Goal: Transaction & Acquisition: Purchase product/service

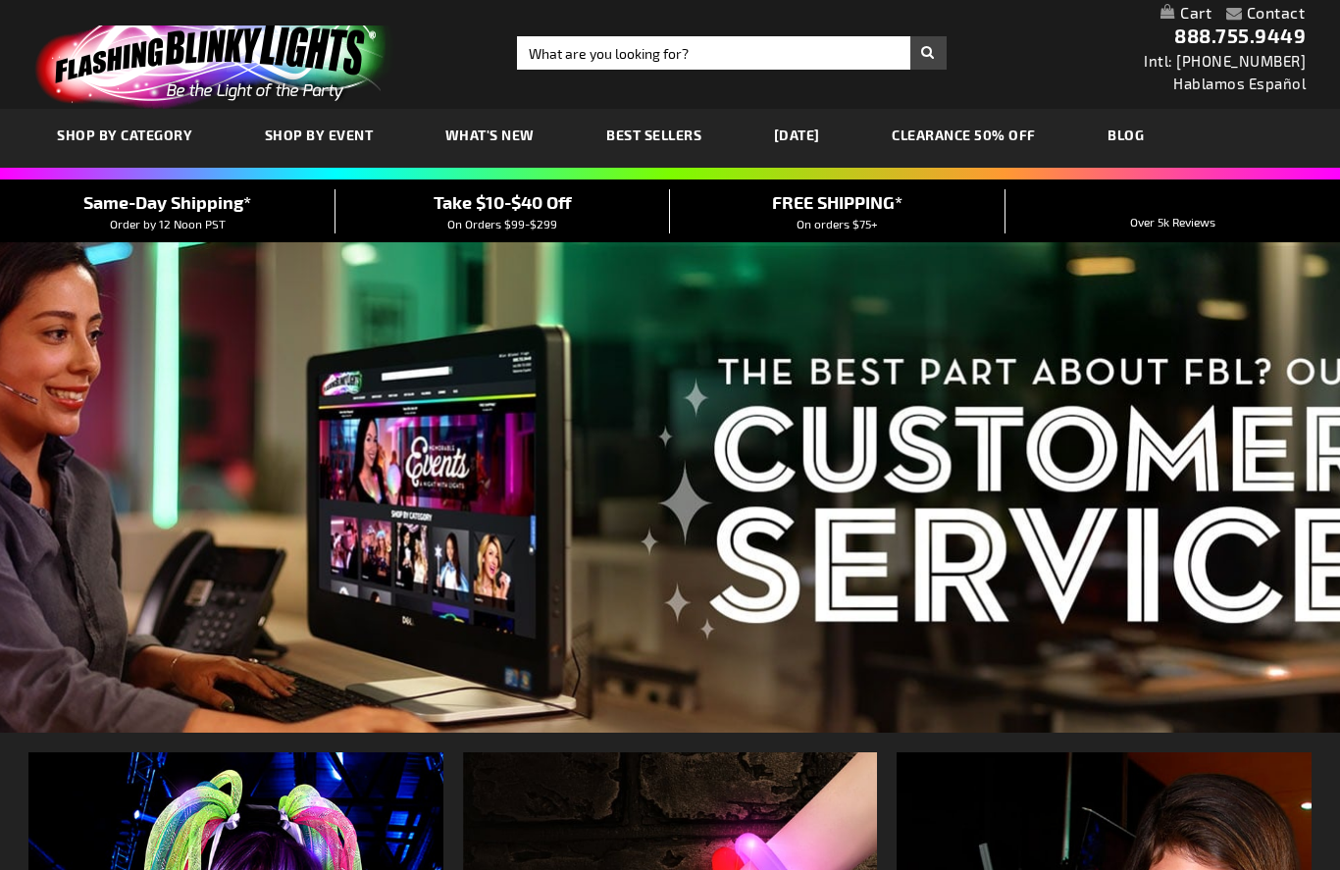
click at [184, 136] on span "SHOP BY CATEGORY" at bounding box center [124, 135] width 135 height 17
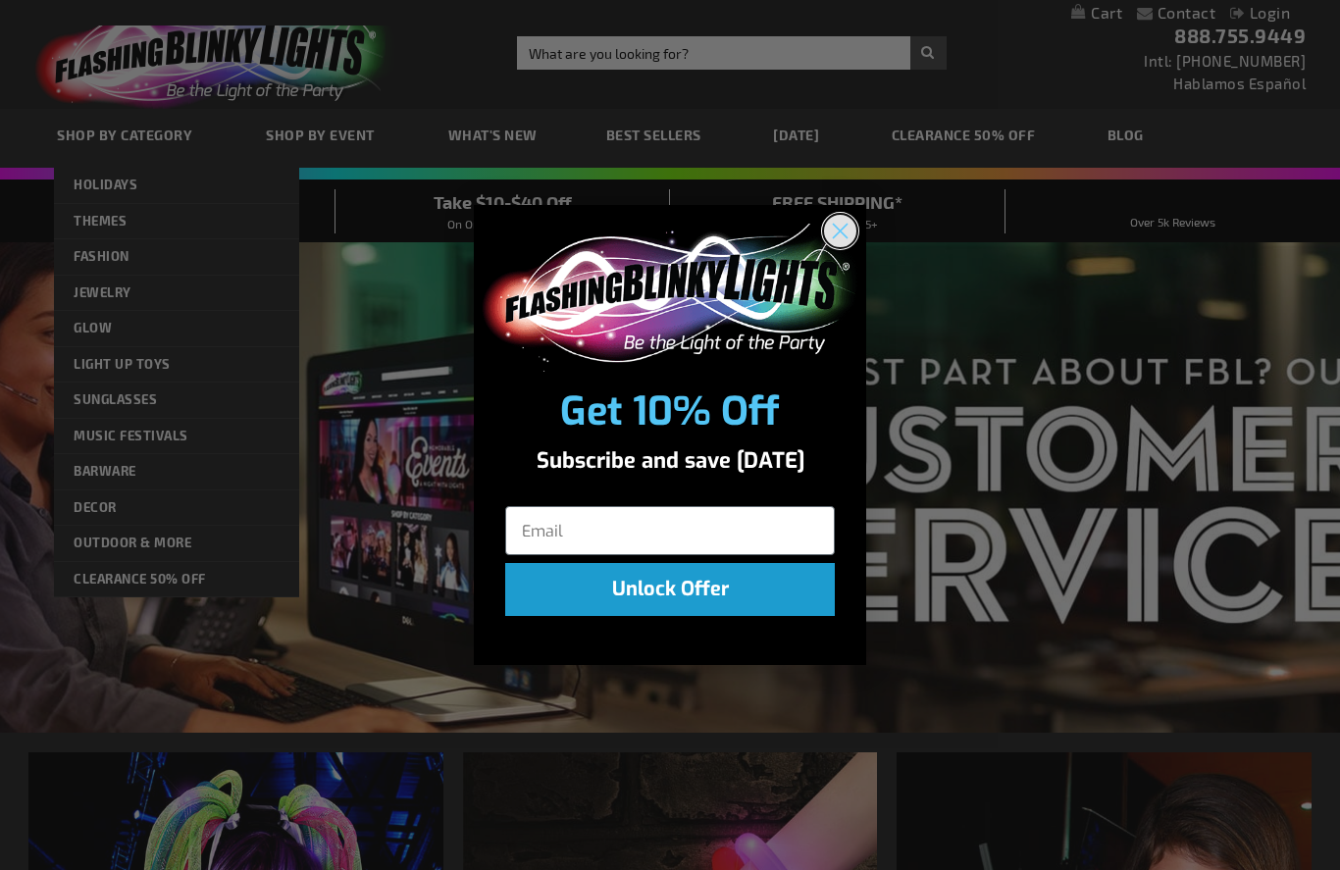
click at [843, 225] on icon "Close dialog" at bounding box center [841, 232] width 14 height 14
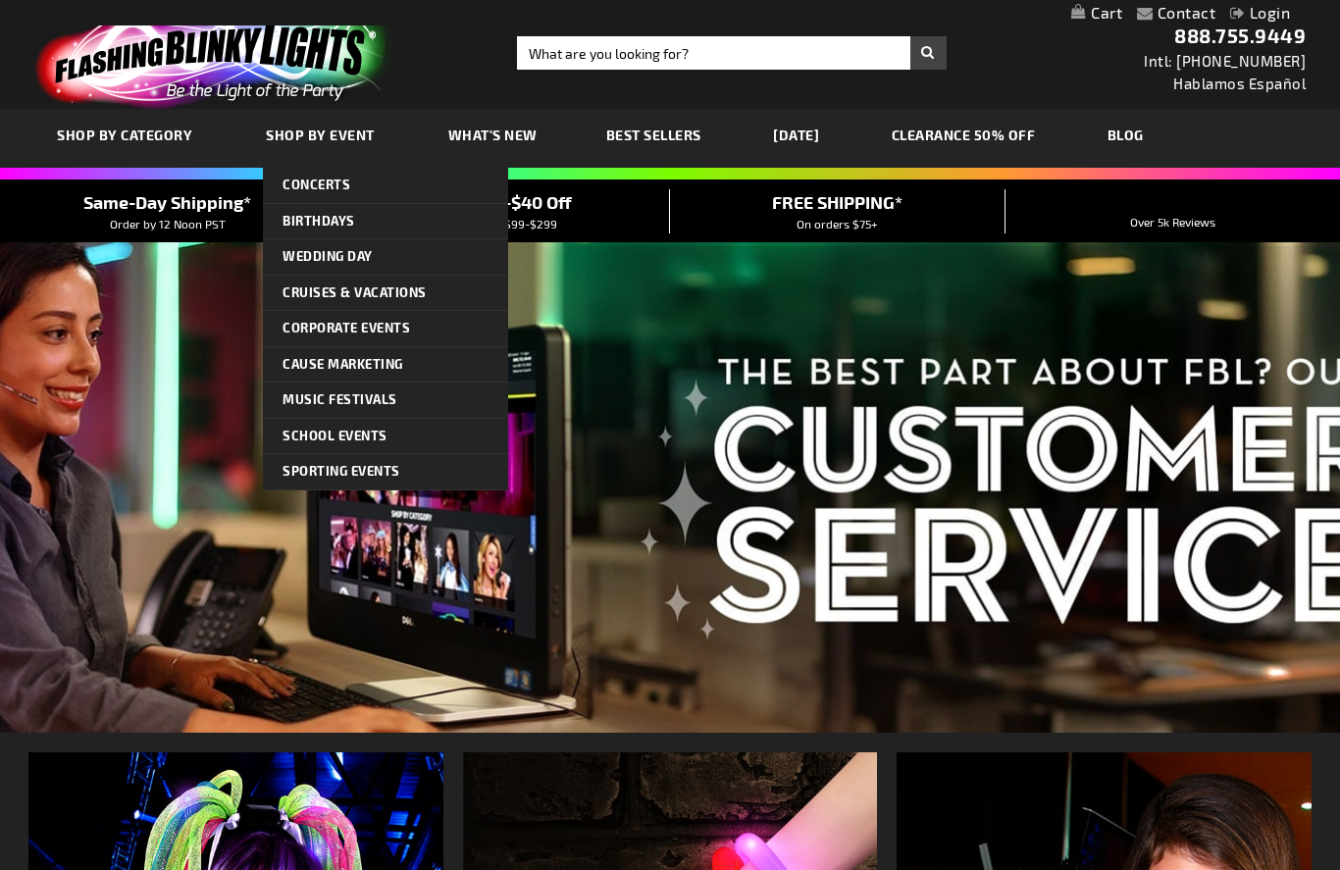
click at [834, 122] on link "[DATE]" at bounding box center [796, 135] width 76 height 66
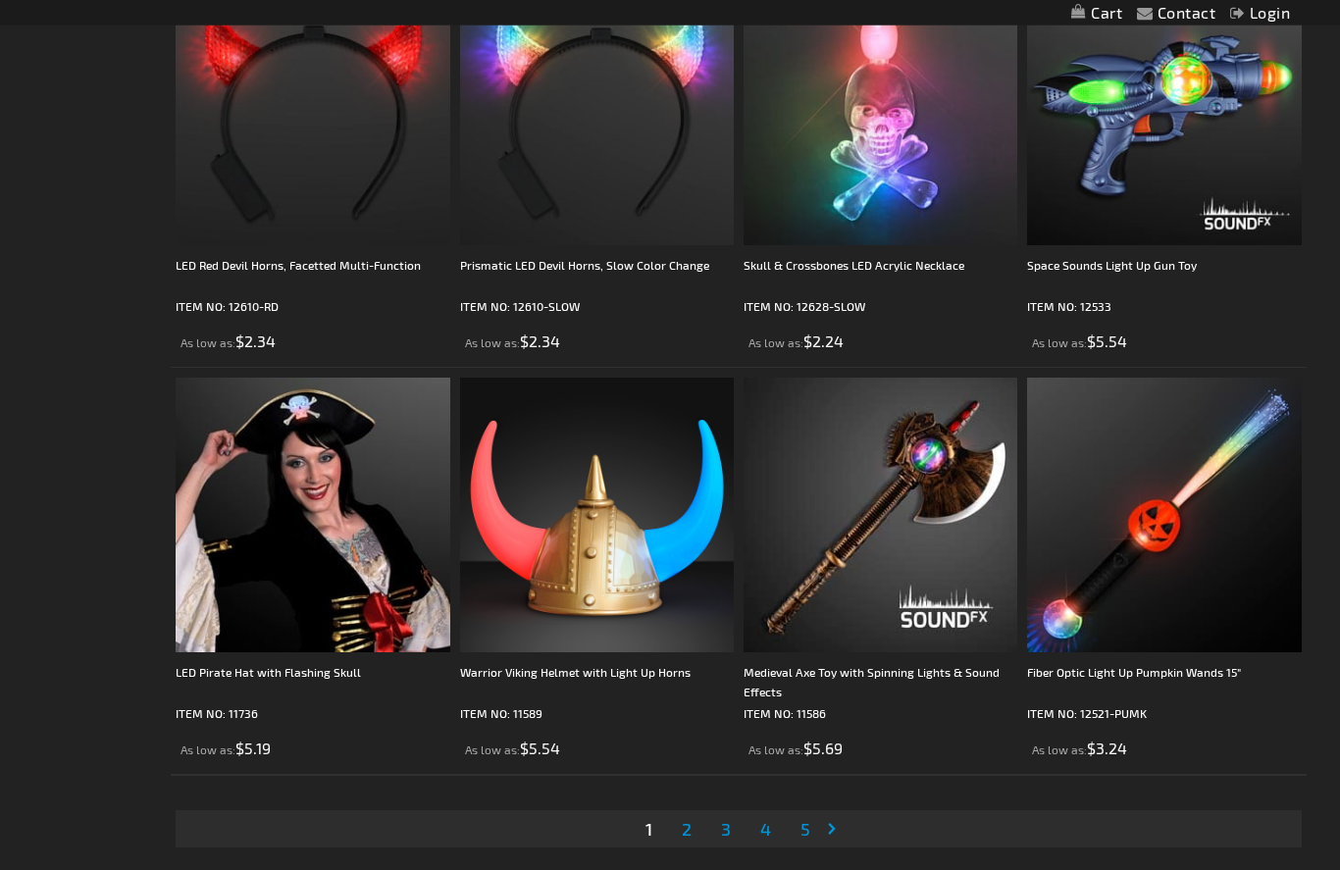
scroll to position [5899, 0]
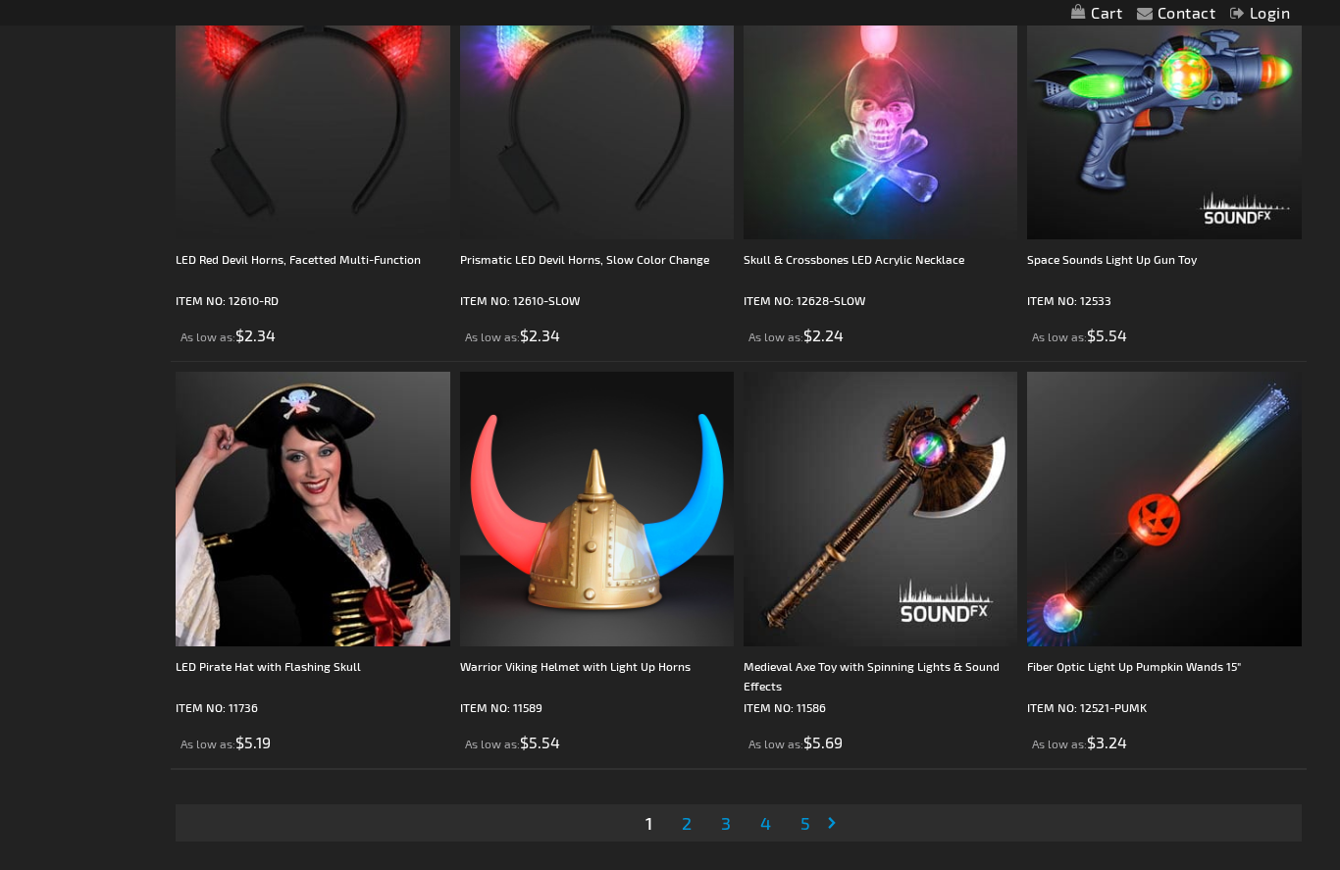
click at [693, 809] on link "Page 2" at bounding box center [687, 822] width 18 height 29
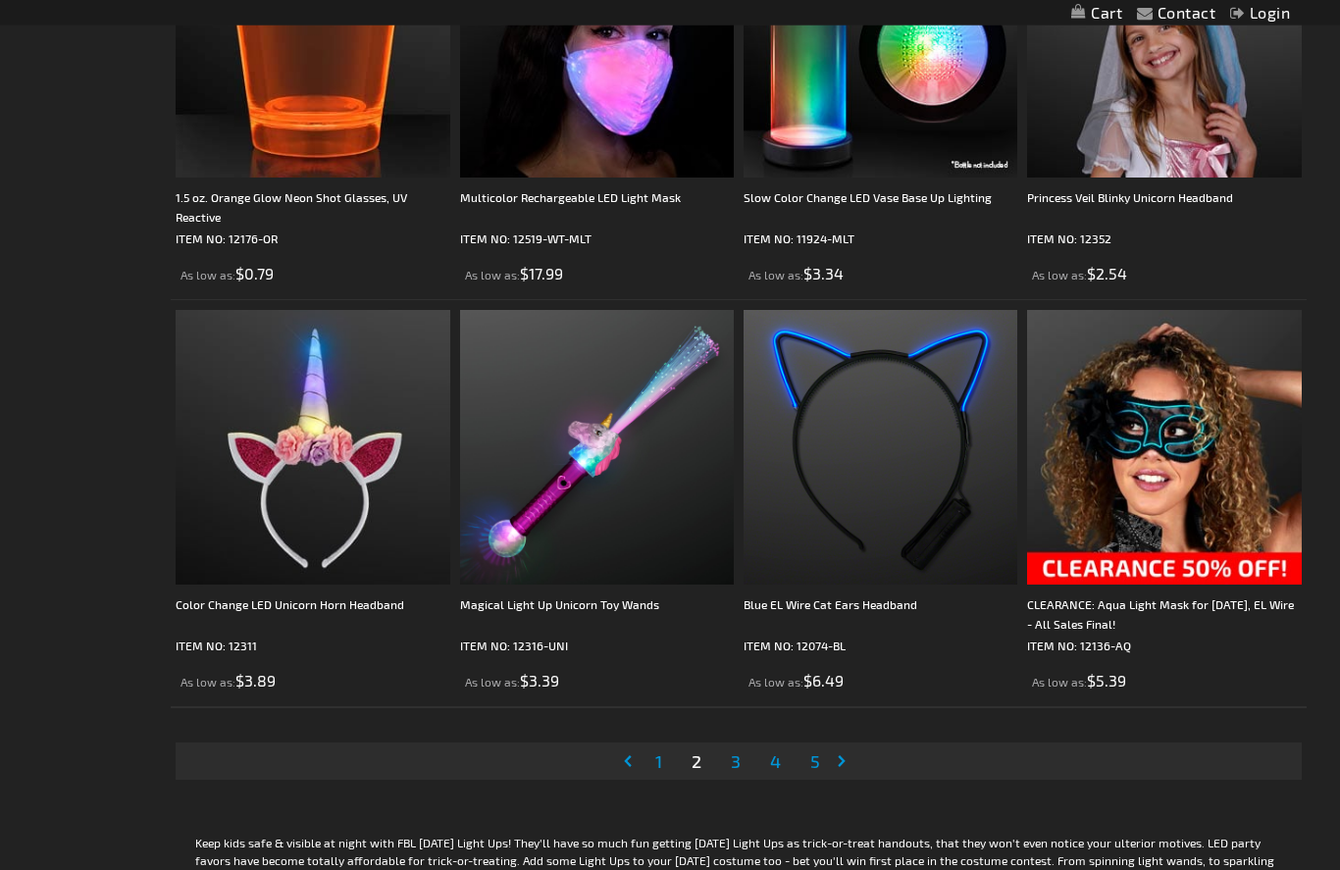
scroll to position [5961, 0]
click at [732, 753] on span "3" at bounding box center [736, 761] width 10 height 22
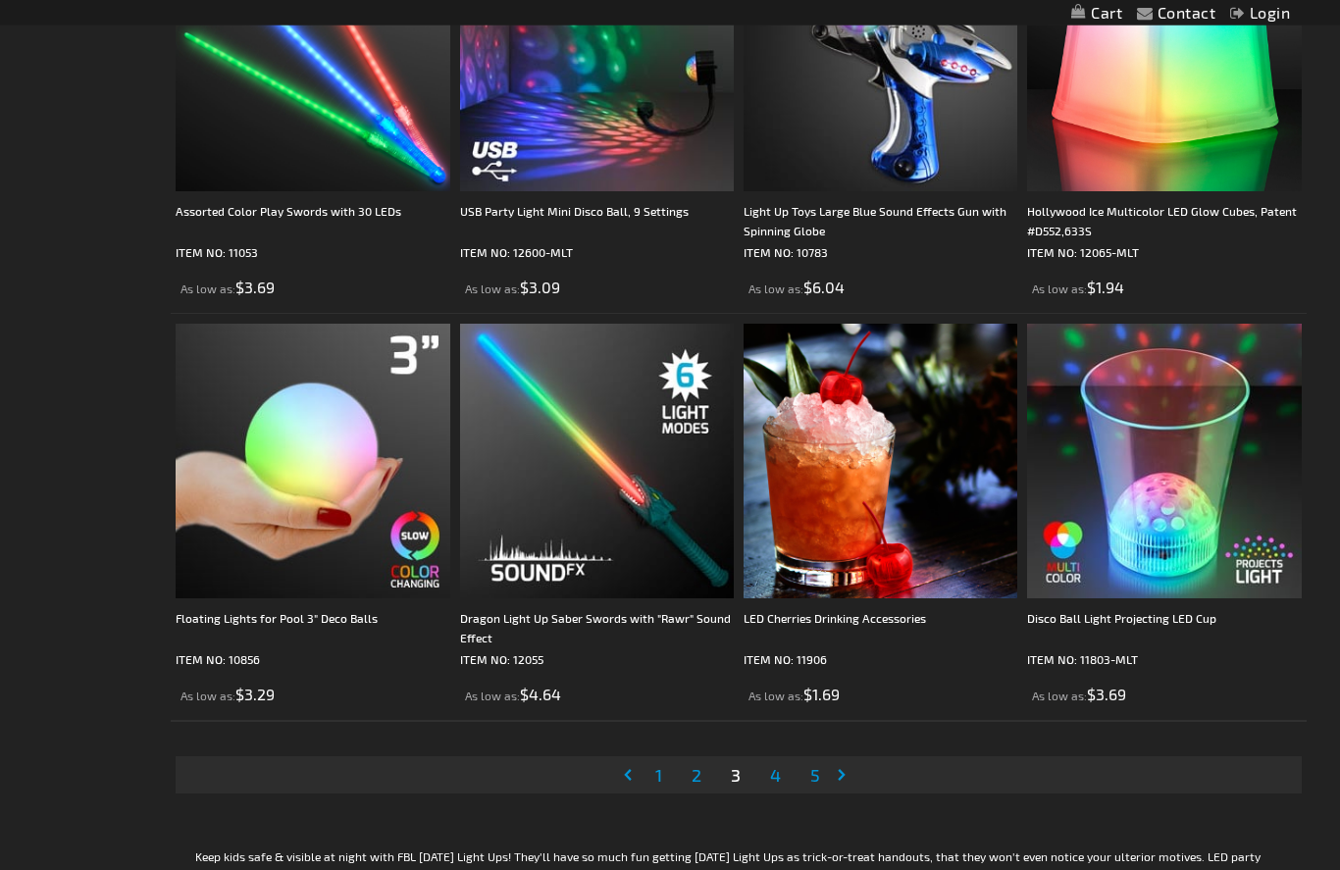
scroll to position [5947, 0]
click at [778, 773] on span "4" at bounding box center [775, 775] width 11 height 22
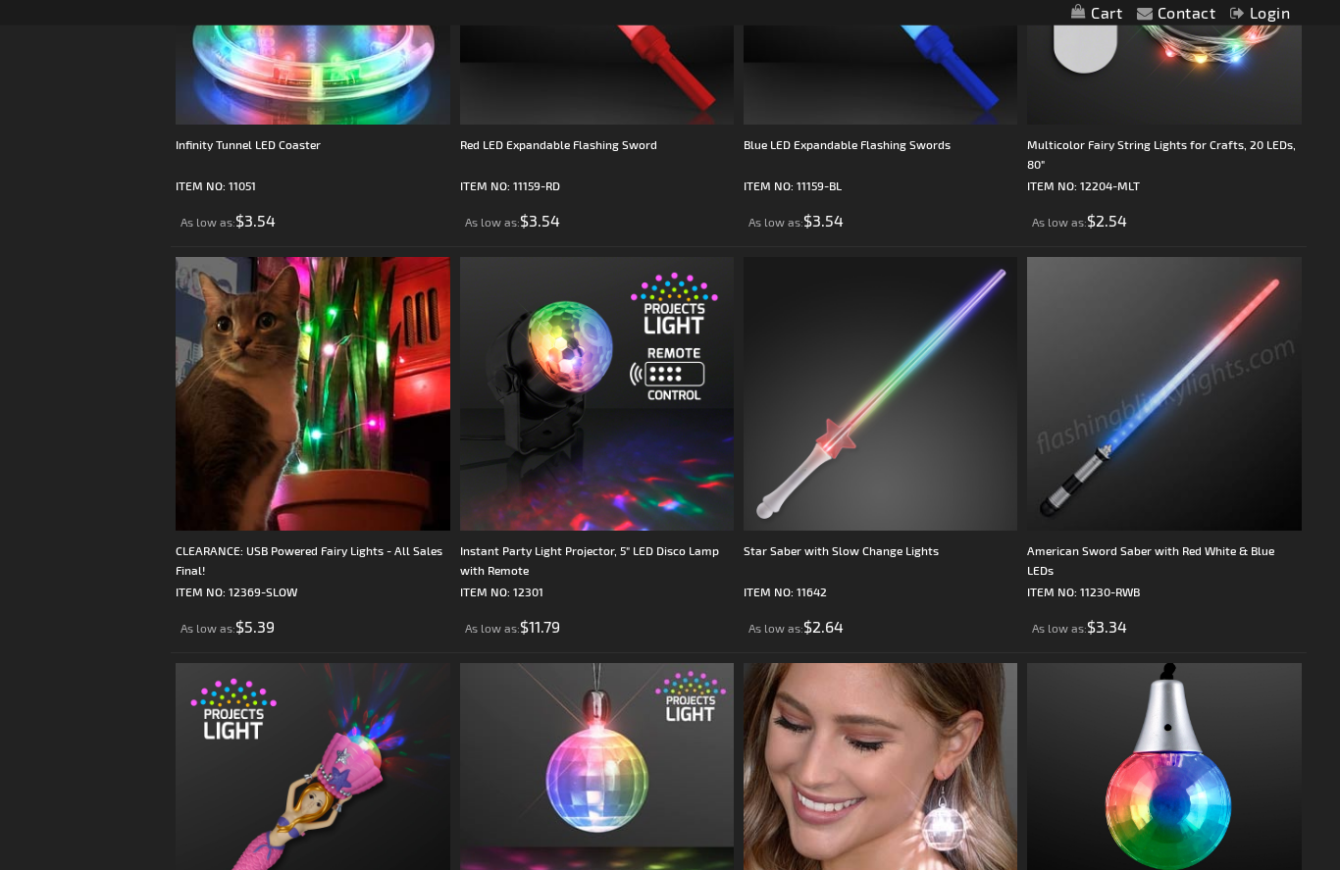
scroll to position [1139, 0]
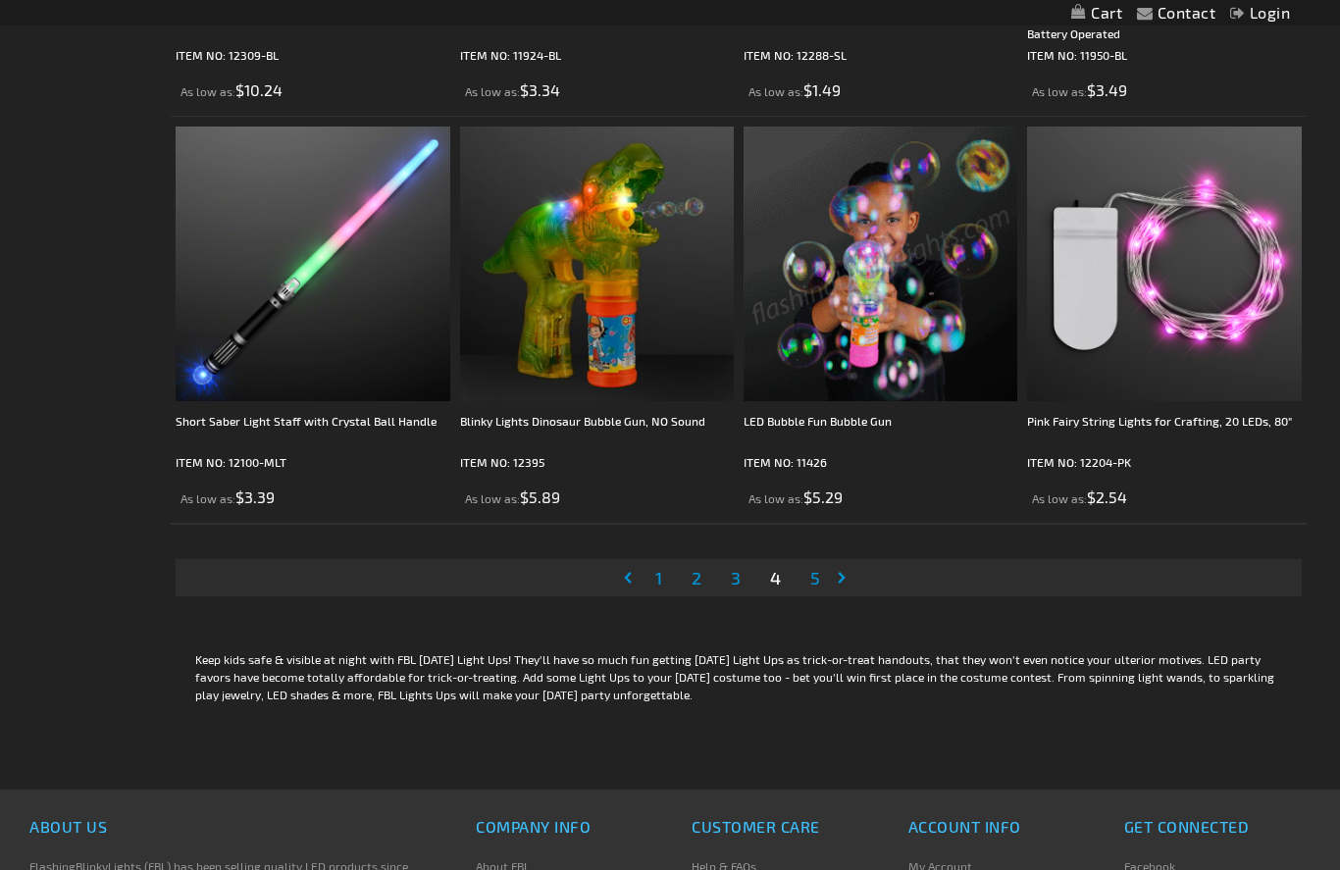
click at [820, 577] on span "5" at bounding box center [815, 578] width 10 height 22
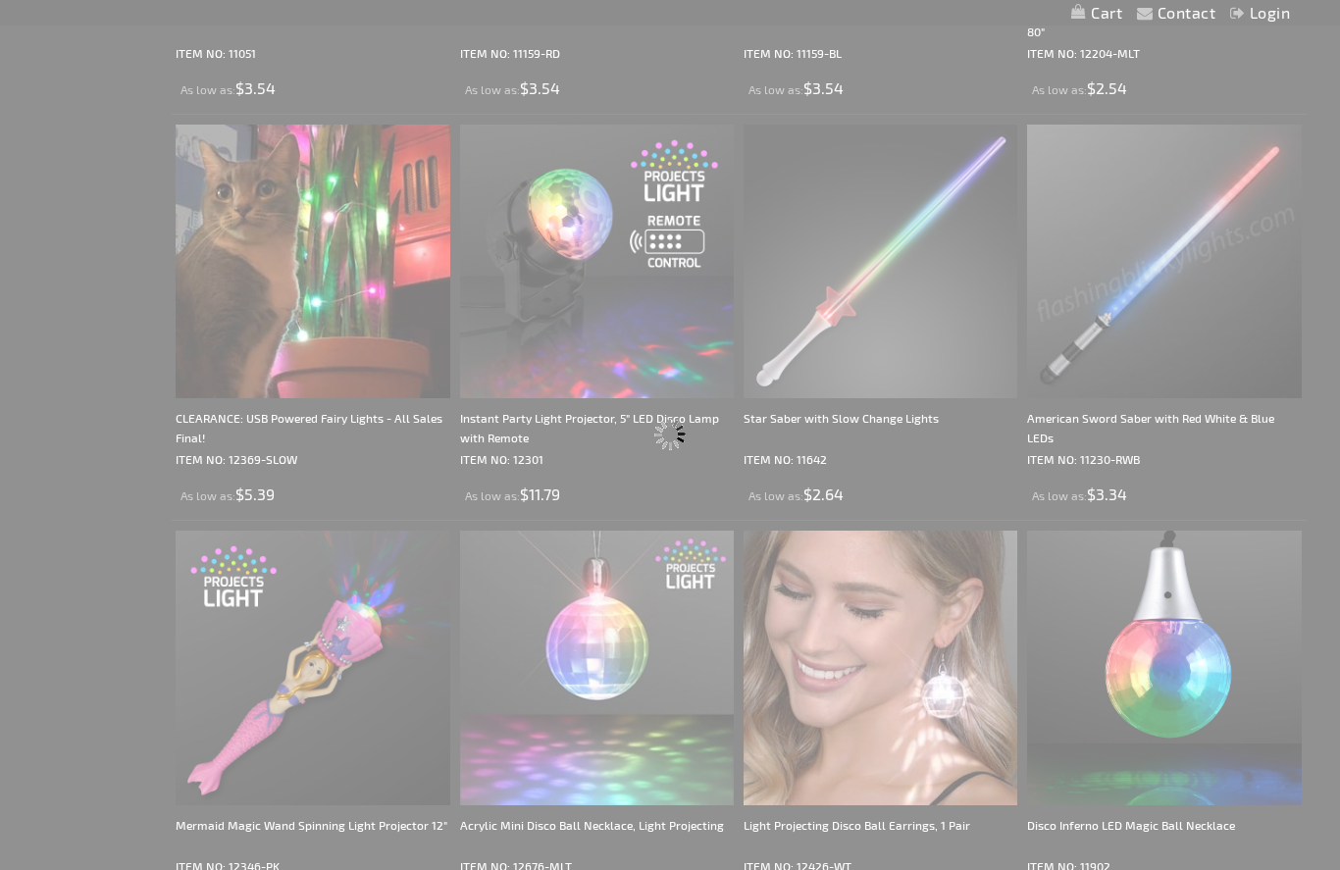
scroll to position [0, 0]
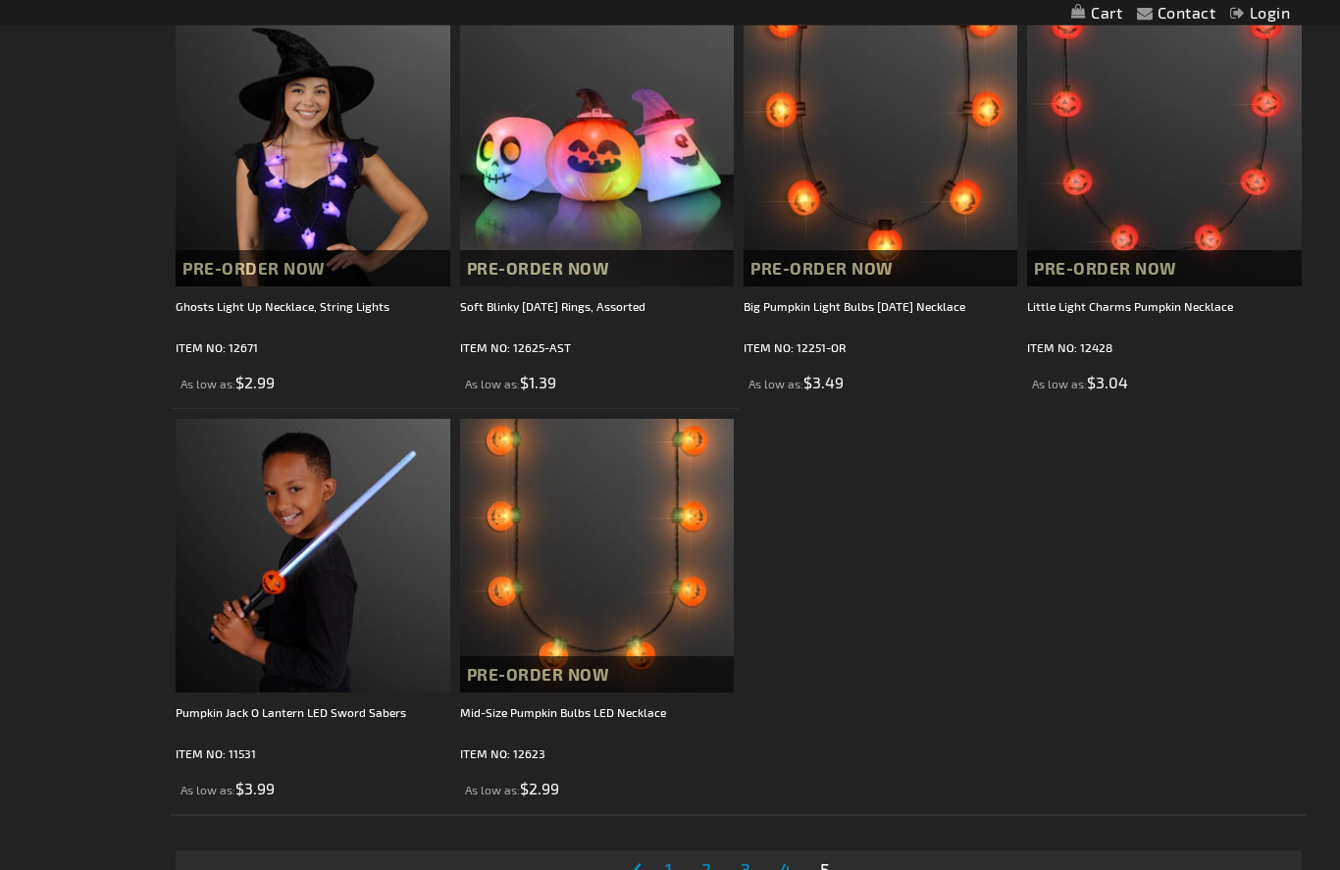
scroll to position [3414, 0]
click at [786, 869] on span "4" at bounding box center [785, 869] width 11 height 22
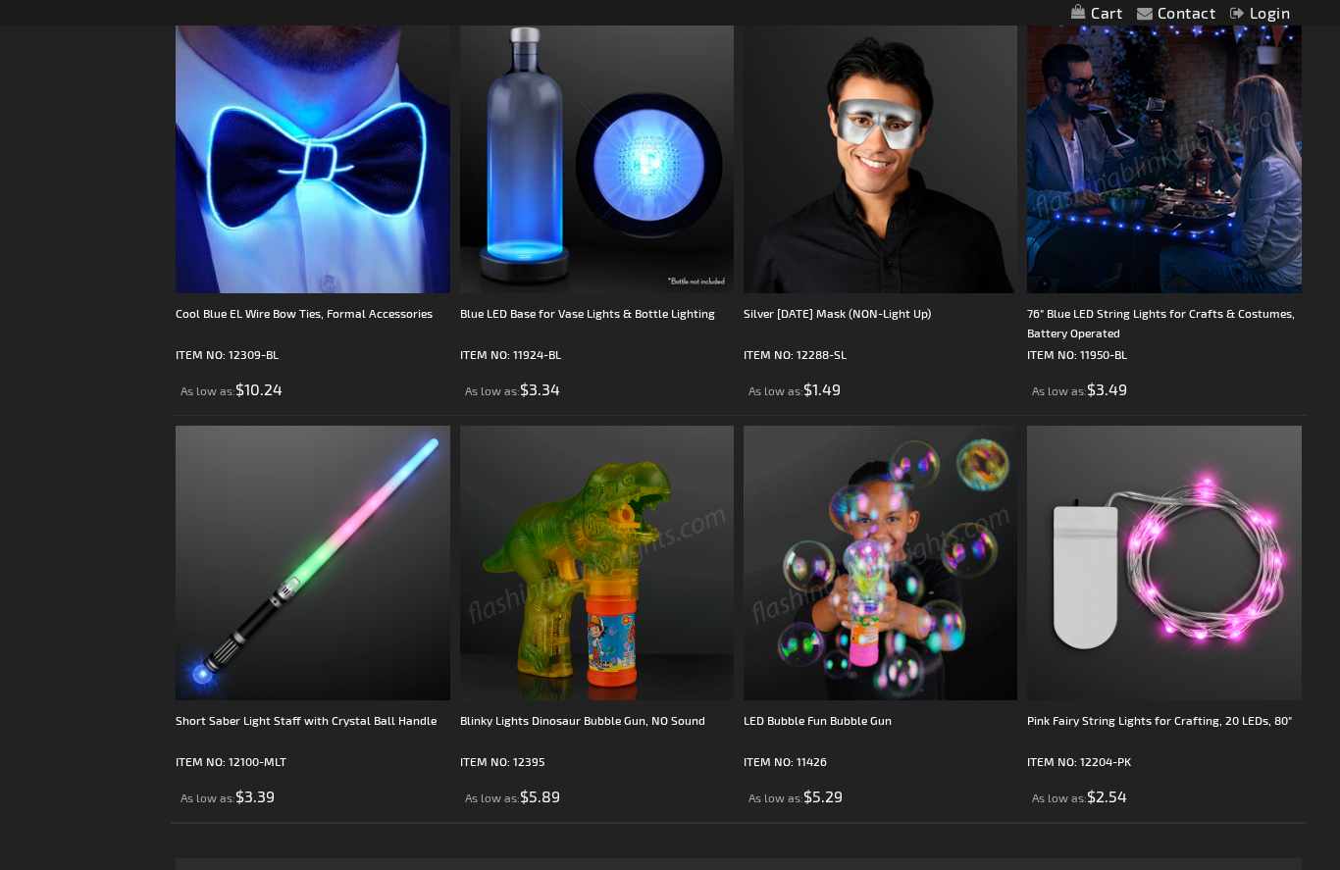
scroll to position [5936, 0]
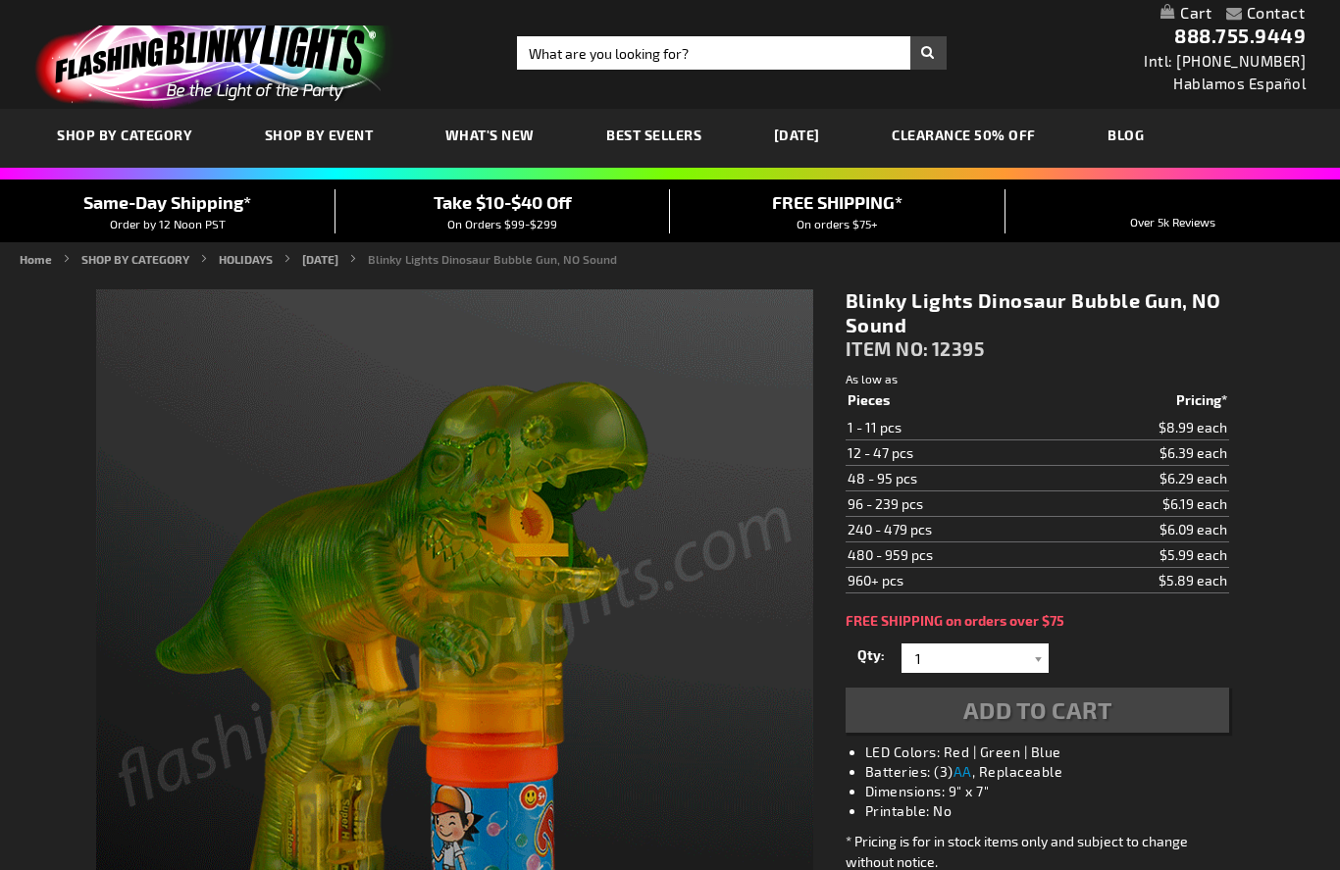
scroll to position [157, 1]
